Goal: Task Accomplishment & Management: Manage account settings

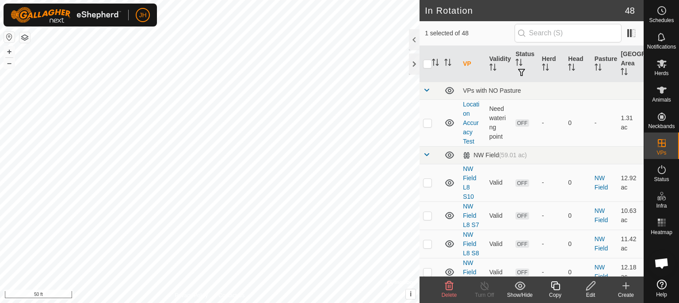
click at [589, 288] on icon at bounding box center [590, 286] width 11 height 11
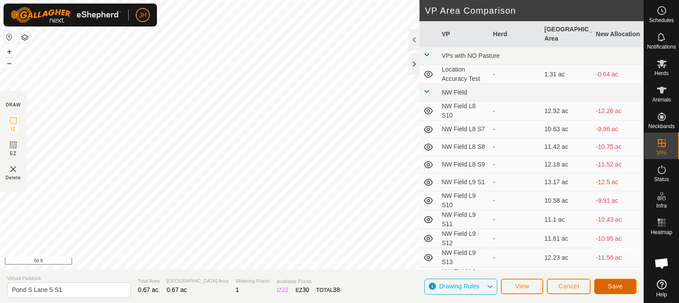
click at [621, 285] on span "Save" at bounding box center [615, 286] width 15 height 7
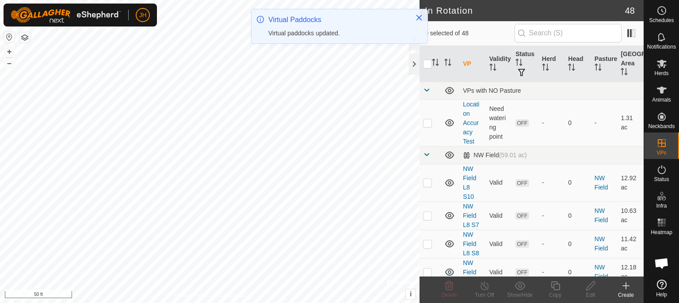
checkbox input "true"
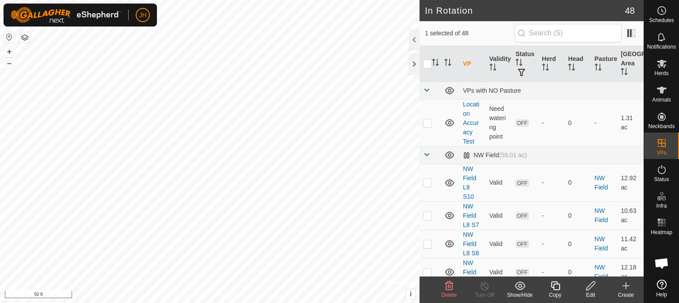
checkbox input "true"
checkbox input "false"
click at [593, 290] on icon at bounding box center [590, 286] width 11 height 11
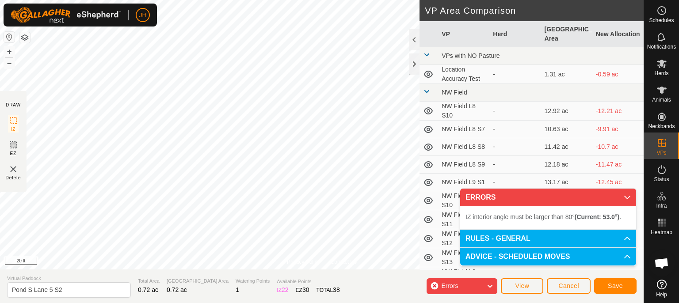
drag, startPoint x: 320, startPoint y: 263, endPoint x: 329, endPoint y: 263, distance: 8.4
click at [329, 263] on div "Privacy Policy Contact Us" at bounding box center [322, 262] width 70 height 8
click at [329, 264] on div "Privacy Policy Contact Us" at bounding box center [322, 262] width 70 height 8
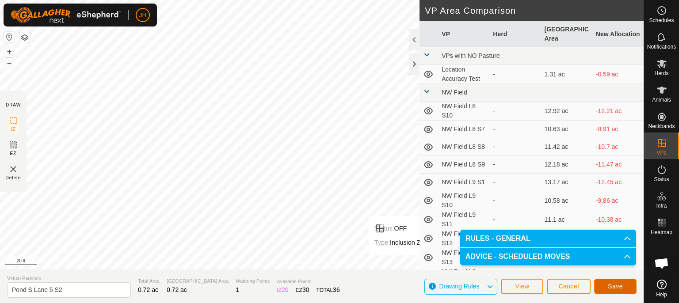
click at [617, 286] on span "Save" at bounding box center [615, 286] width 15 height 7
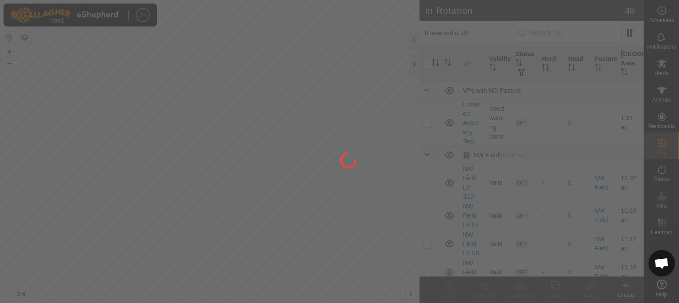
click at [120, 123] on div "JH Schedules Notifications Herds Animals Neckbands VPs Status Infra Heatmap Hel…" at bounding box center [339, 151] width 679 height 303
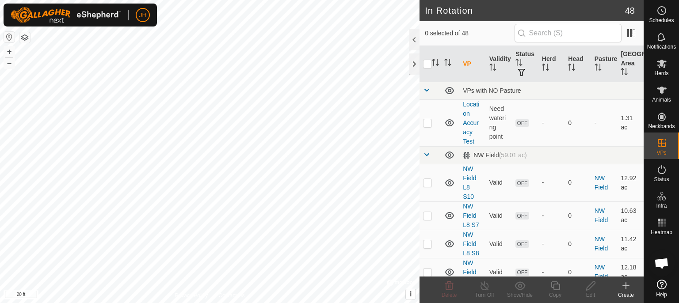
checkbox input "true"
click at [590, 289] on icon at bounding box center [590, 286] width 9 height 9
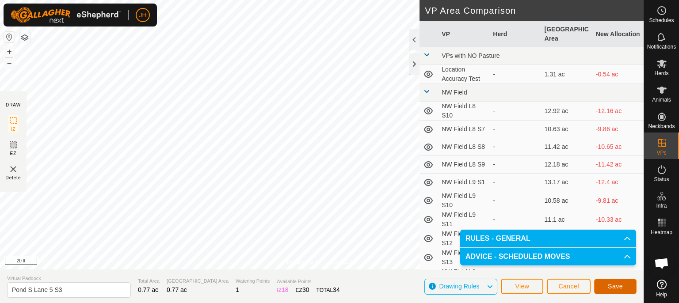
click at [604, 285] on button "Save" at bounding box center [615, 286] width 42 height 15
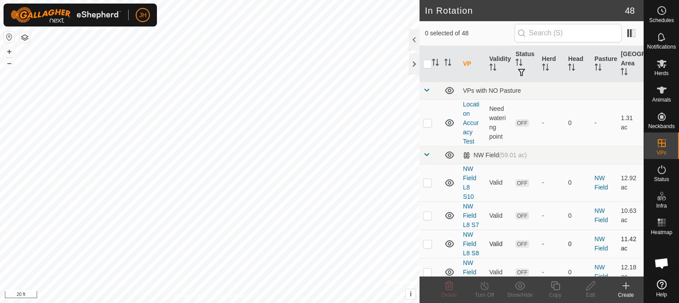
checkbox input "true"
click at [555, 289] on icon at bounding box center [555, 286] width 11 height 11
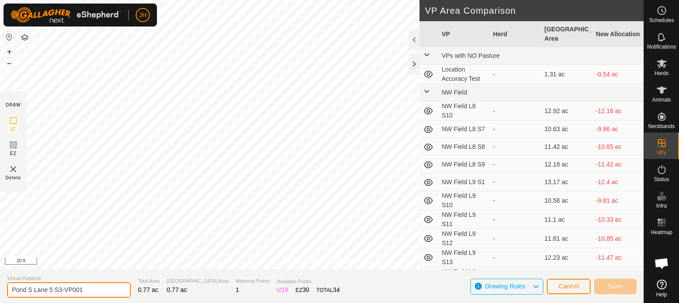
drag, startPoint x: 91, startPoint y: 289, endPoint x: 57, endPoint y: 290, distance: 33.6
click at [57, 290] on input "Pond S Lane 5 S3-VP001" at bounding box center [69, 290] width 124 height 15
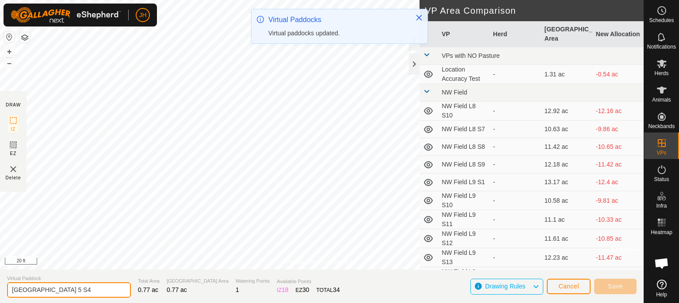
type input "[GEOGRAPHIC_DATA] 5 S4"
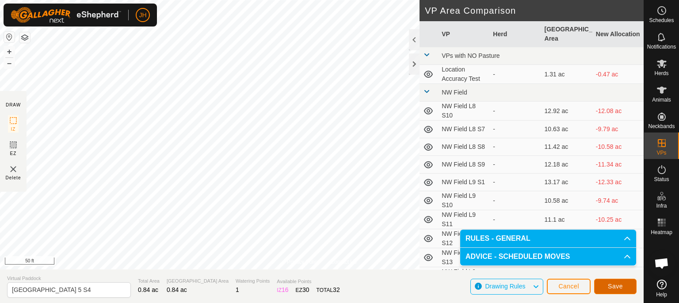
click at [614, 285] on span "Save" at bounding box center [615, 286] width 15 height 7
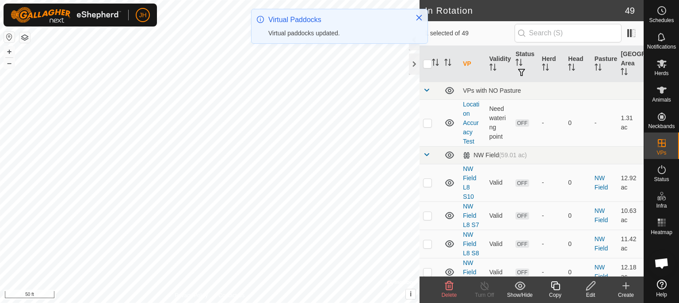
checkbox input "true"
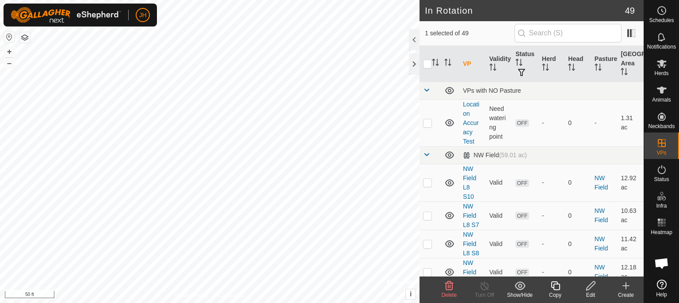
click at [590, 289] on icon at bounding box center [590, 286] width 11 height 11
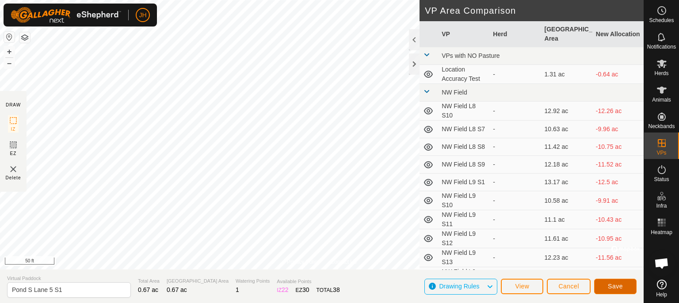
click at [616, 284] on span "Save" at bounding box center [615, 286] width 15 height 7
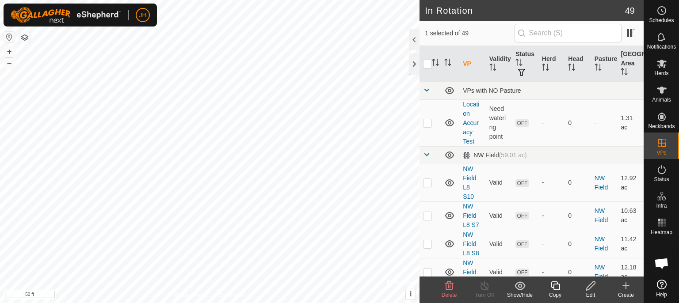
checkbox input "true"
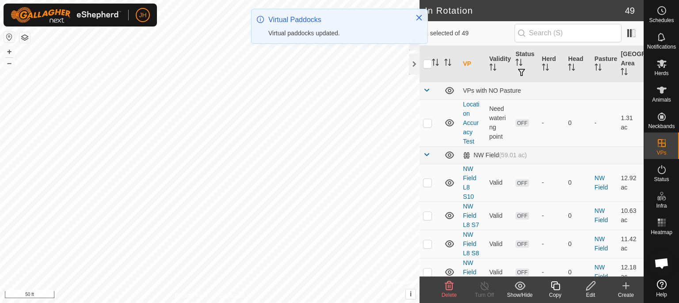
checkbox input "true"
checkbox input "false"
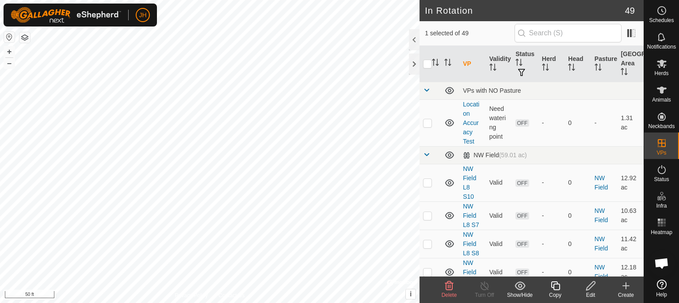
click at [592, 287] on icon at bounding box center [590, 286] width 11 height 11
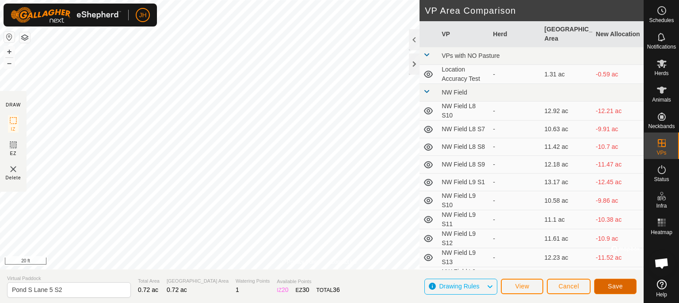
click at [614, 285] on span "Save" at bounding box center [615, 286] width 15 height 7
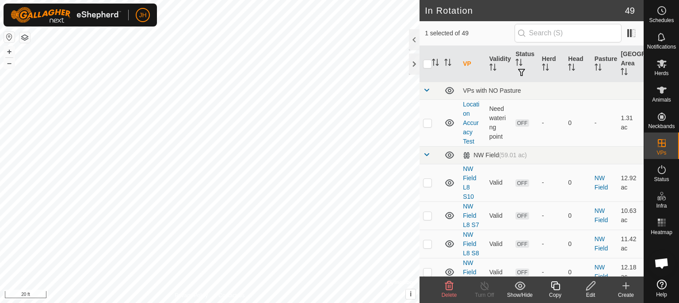
checkbox input "false"
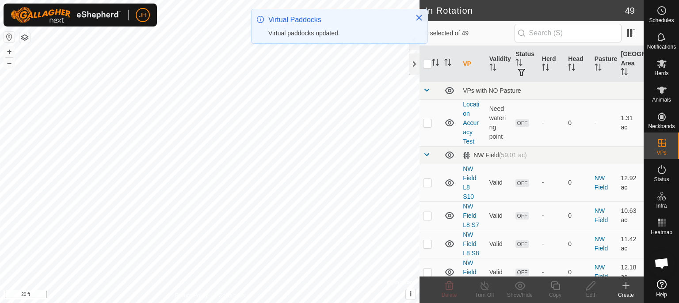
checkbox input "true"
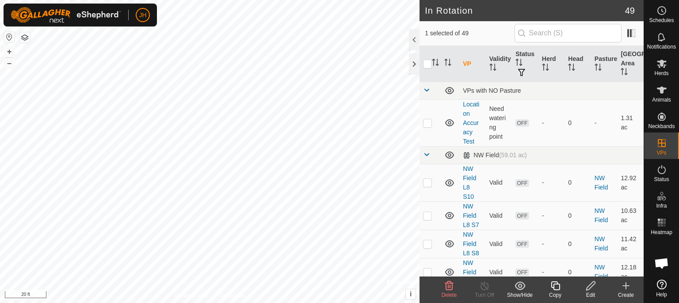
click at [592, 290] on icon at bounding box center [590, 286] width 11 height 11
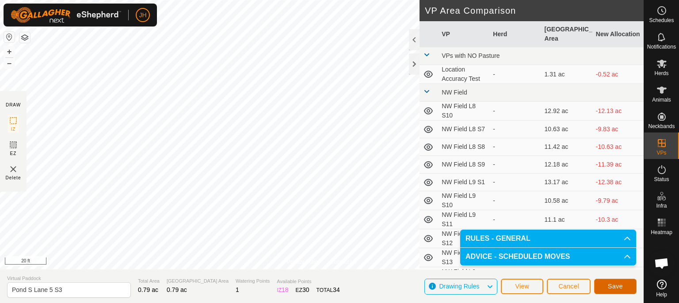
click at [609, 284] on span "Save" at bounding box center [615, 286] width 15 height 7
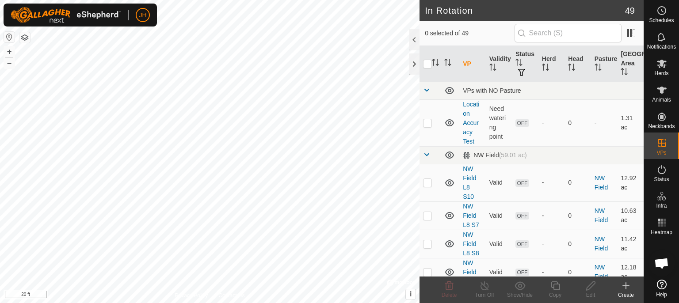
checkbox input "true"
click at [590, 288] on icon at bounding box center [590, 286] width 9 height 9
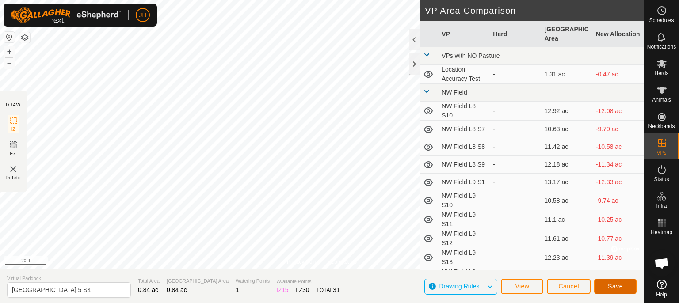
click at [618, 286] on span "Save" at bounding box center [615, 286] width 15 height 7
